Goal: Find specific page/section: Find specific page/section

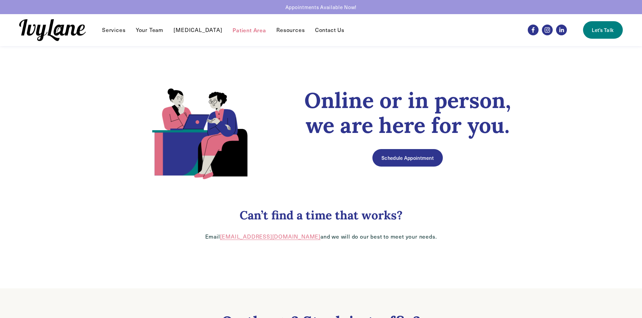
click at [162, 31] on link "Your Team" at bounding box center [150, 30] width 28 height 8
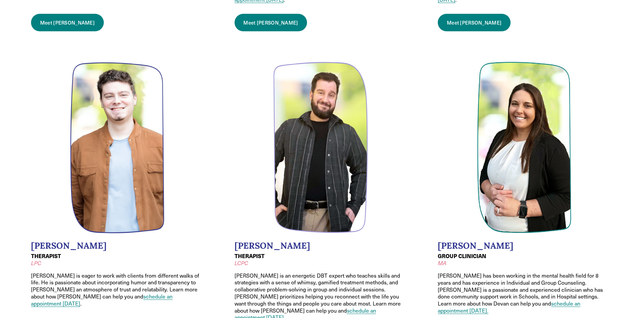
scroll to position [674, 0]
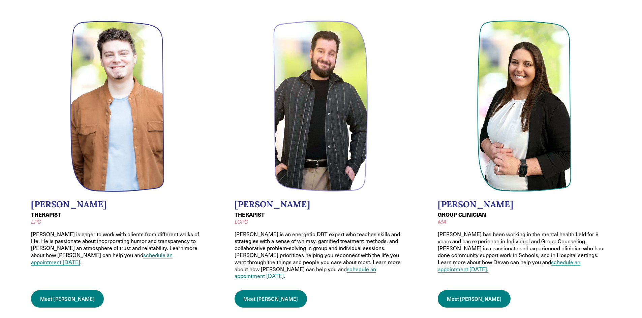
click at [54, 290] on link "Meet [PERSON_NAME]" at bounding box center [67, 299] width 73 height 18
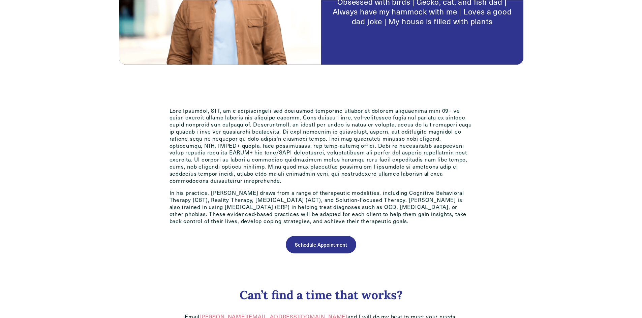
scroll to position [303, 0]
